Goal: Task Accomplishment & Management: Use online tool/utility

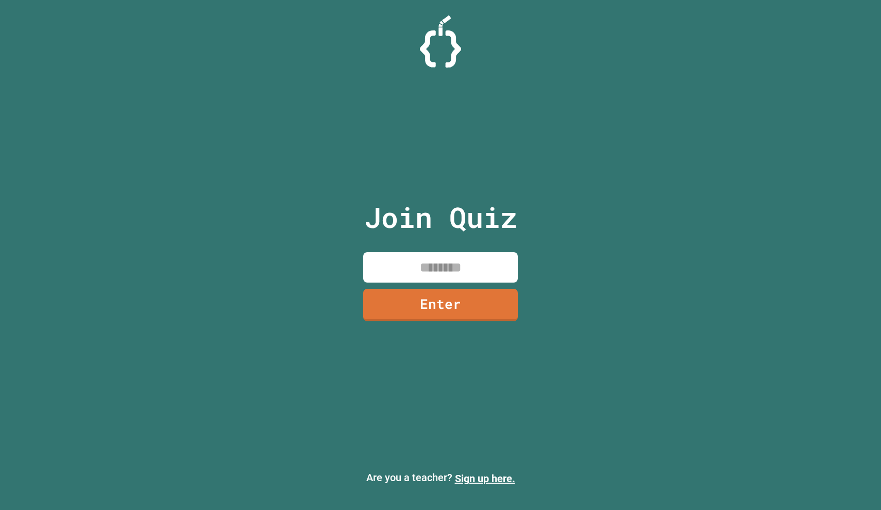
click at [395, 266] on input at bounding box center [440, 267] width 155 height 30
click at [462, 291] on link "Enter" at bounding box center [440, 303] width 143 height 34
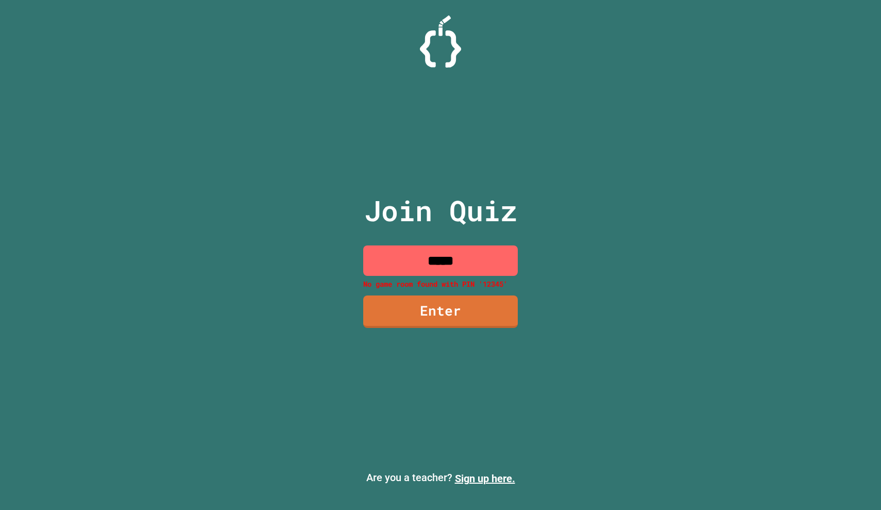
drag, startPoint x: 467, startPoint y: 260, endPoint x: 183, endPoint y: 329, distance: 292.1
click at [183, 329] on div "Join Quiz ***** No game room found with PIN '12345' Enter Are you a teacher? Si…" at bounding box center [440, 255] width 881 height 510
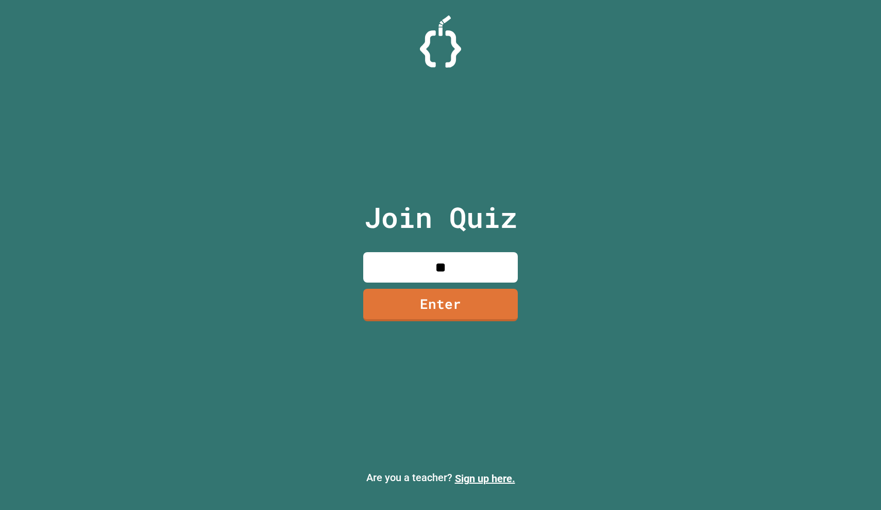
type input "*"
click at [440, 43] on img at bounding box center [440, 41] width 41 height 52
click at [440, 24] on img at bounding box center [440, 41] width 41 height 52
click at [389, 33] on div at bounding box center [440, 41] width 881 height 52
click at [446, 275] on input at bounding box center [440, 267] width 155 height 30
